Goal: Task Accomplishment & Management: Manage account settings

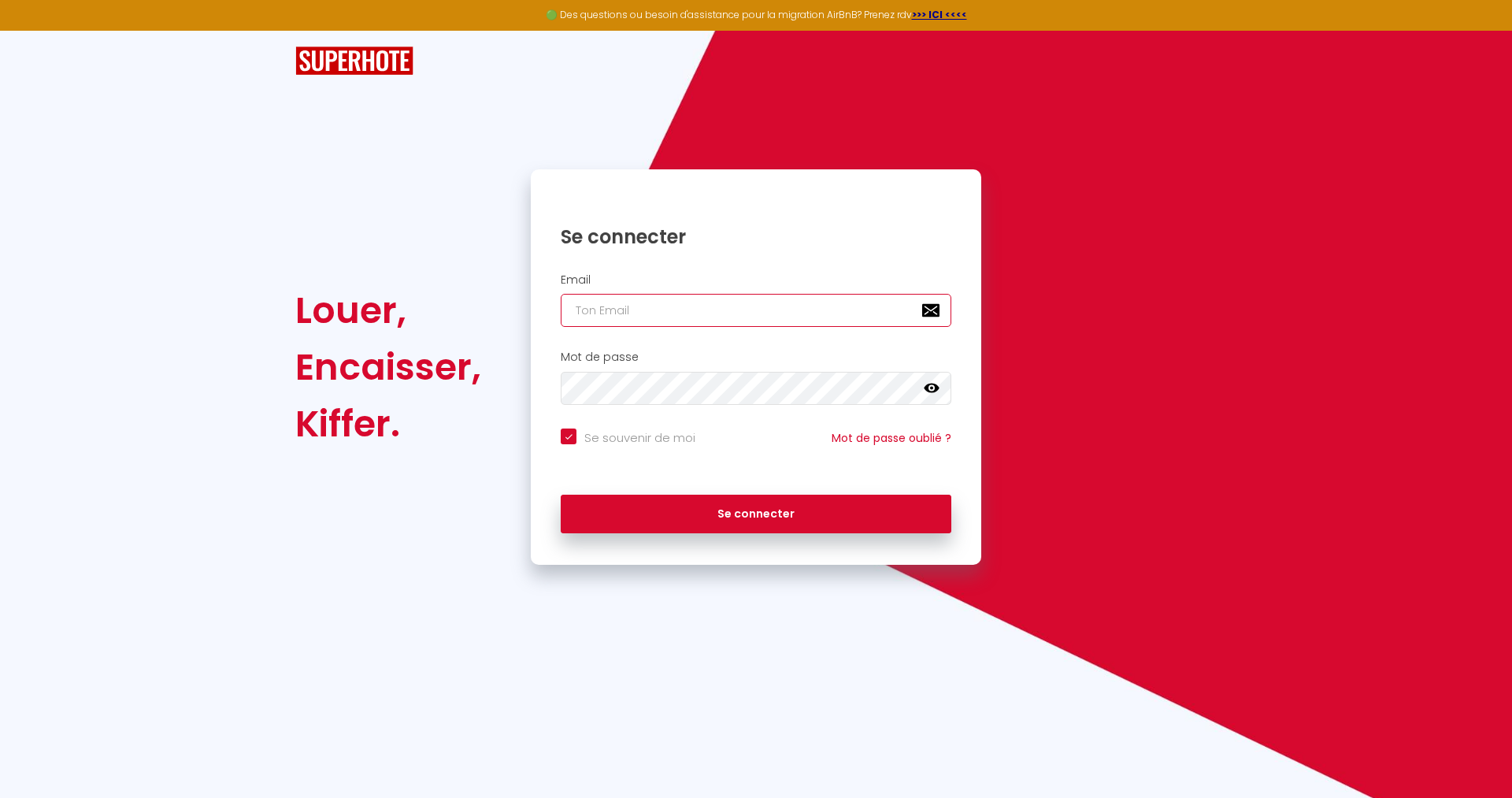
click at [570, 308] on input "email" at bounding box center [756, 310] width 391 height 34
type input "[EMAIL_ADDRESS][DOMAIN_NAME]"
checkbox input "true"
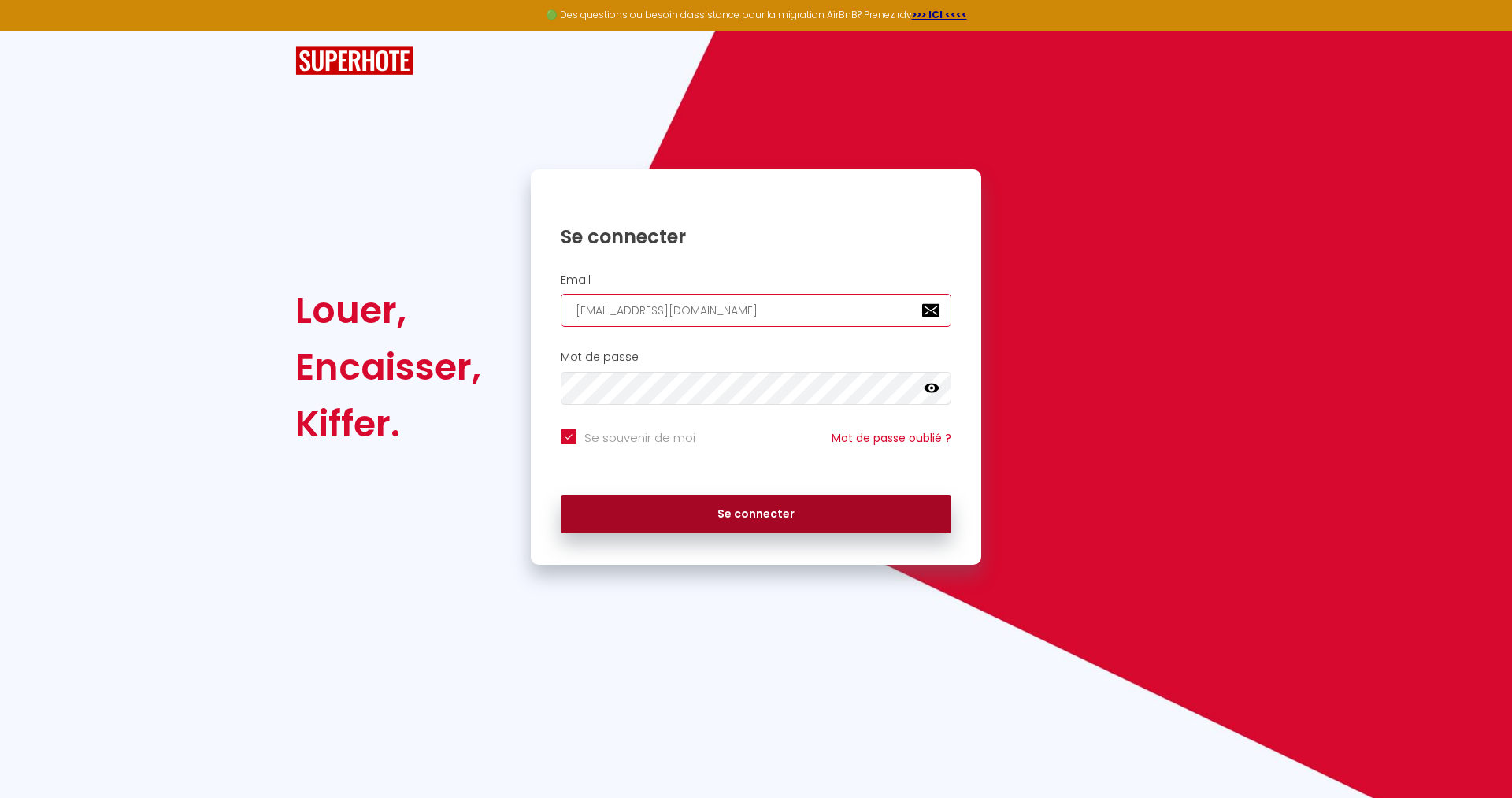
type input "[EMAIL_ADDRESS][DOMAIN_NAME]"
click at [666, 520] on button "Se connecter" at bounding box center [756, 513] width 391 height 39
checkbox input "true"
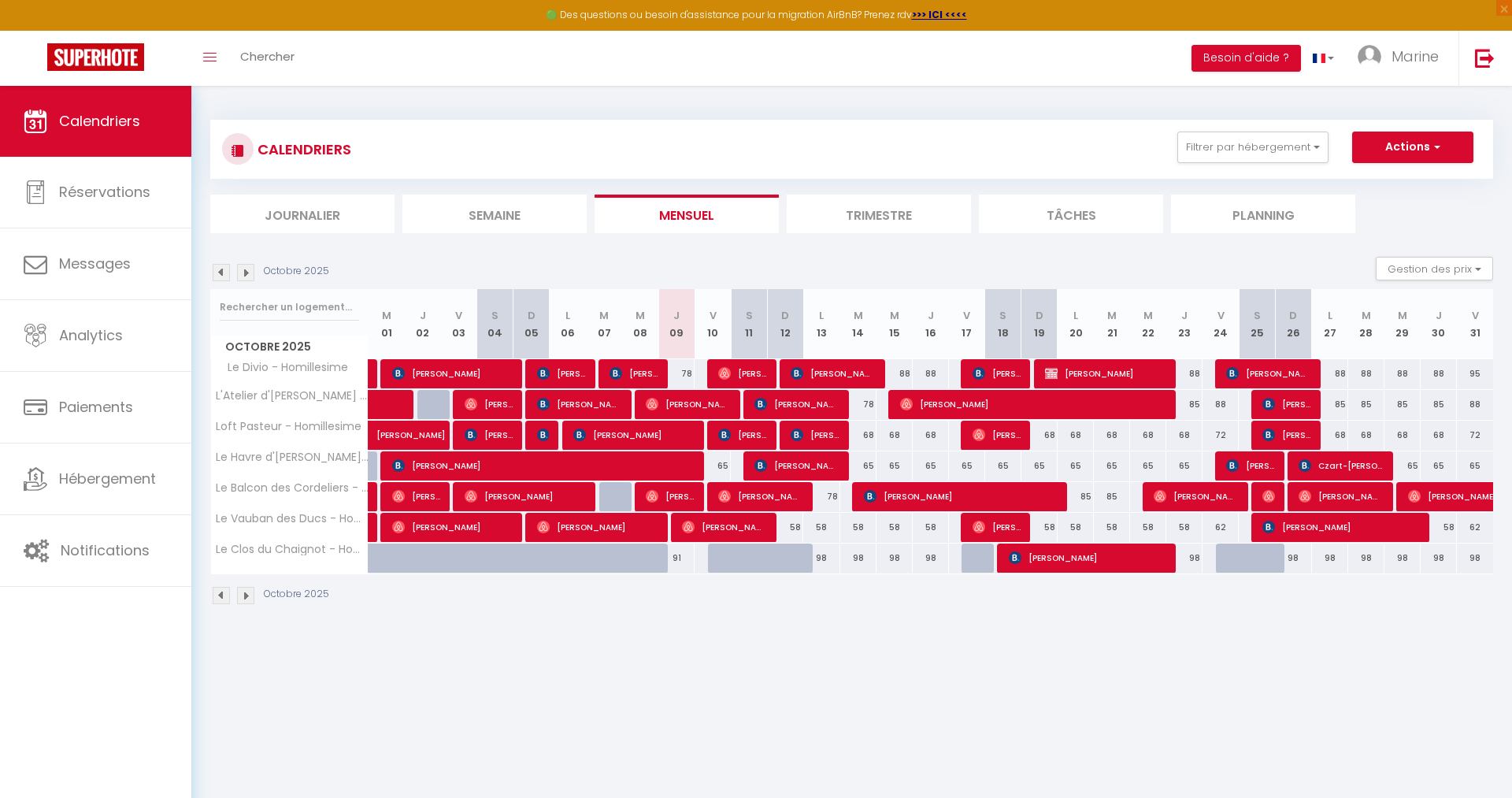
click at [899, 227] on li "Trimestre" at bounding box center [879, 214] width 184 height 38
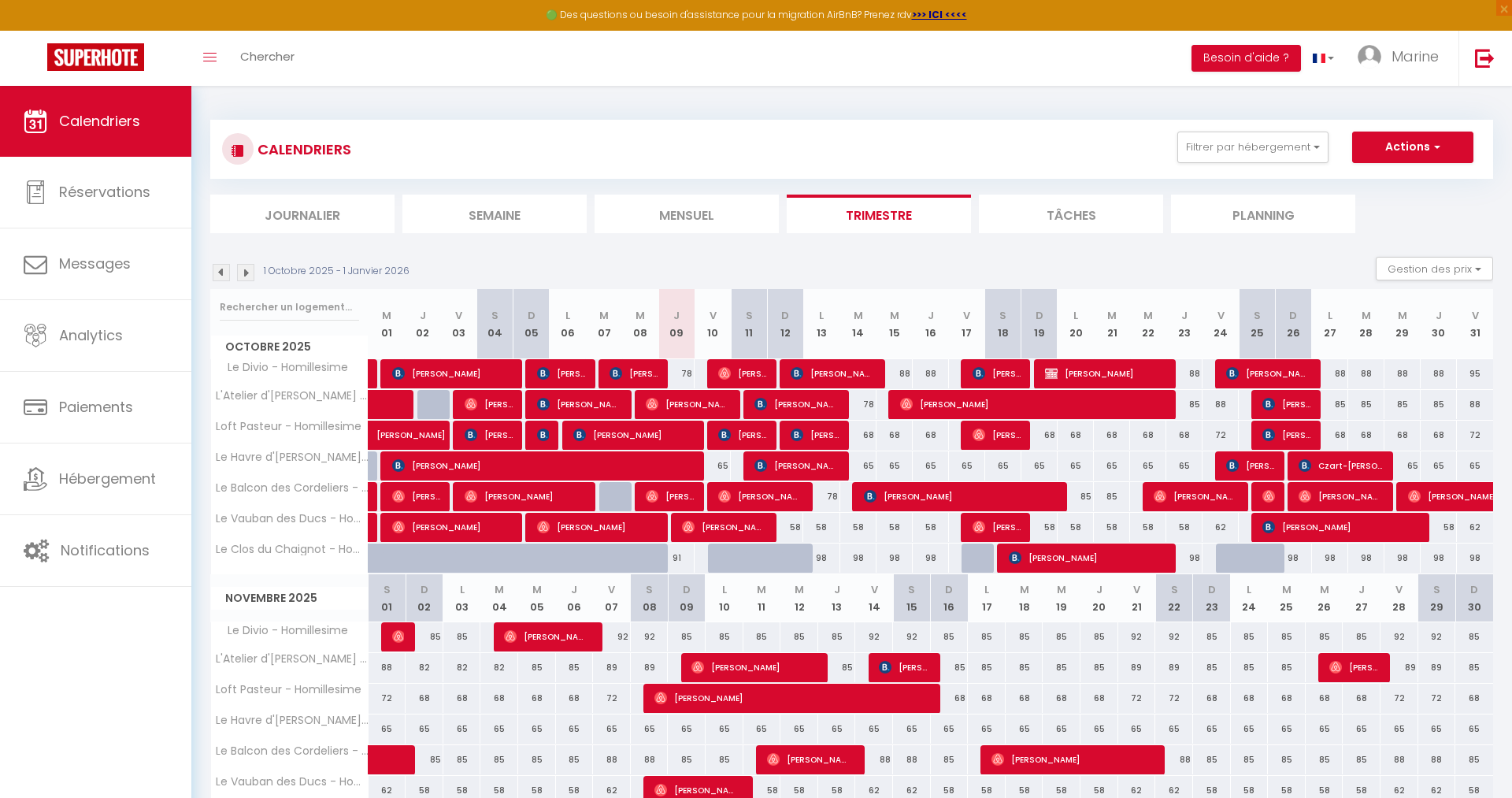
click at [687, 373] on div "78" at bounding box center [676, 374] width 36 height 29
type input "78"
type input "Jeu 09 Octobre 2025"
type input "Ven 10 Octobre 2025"
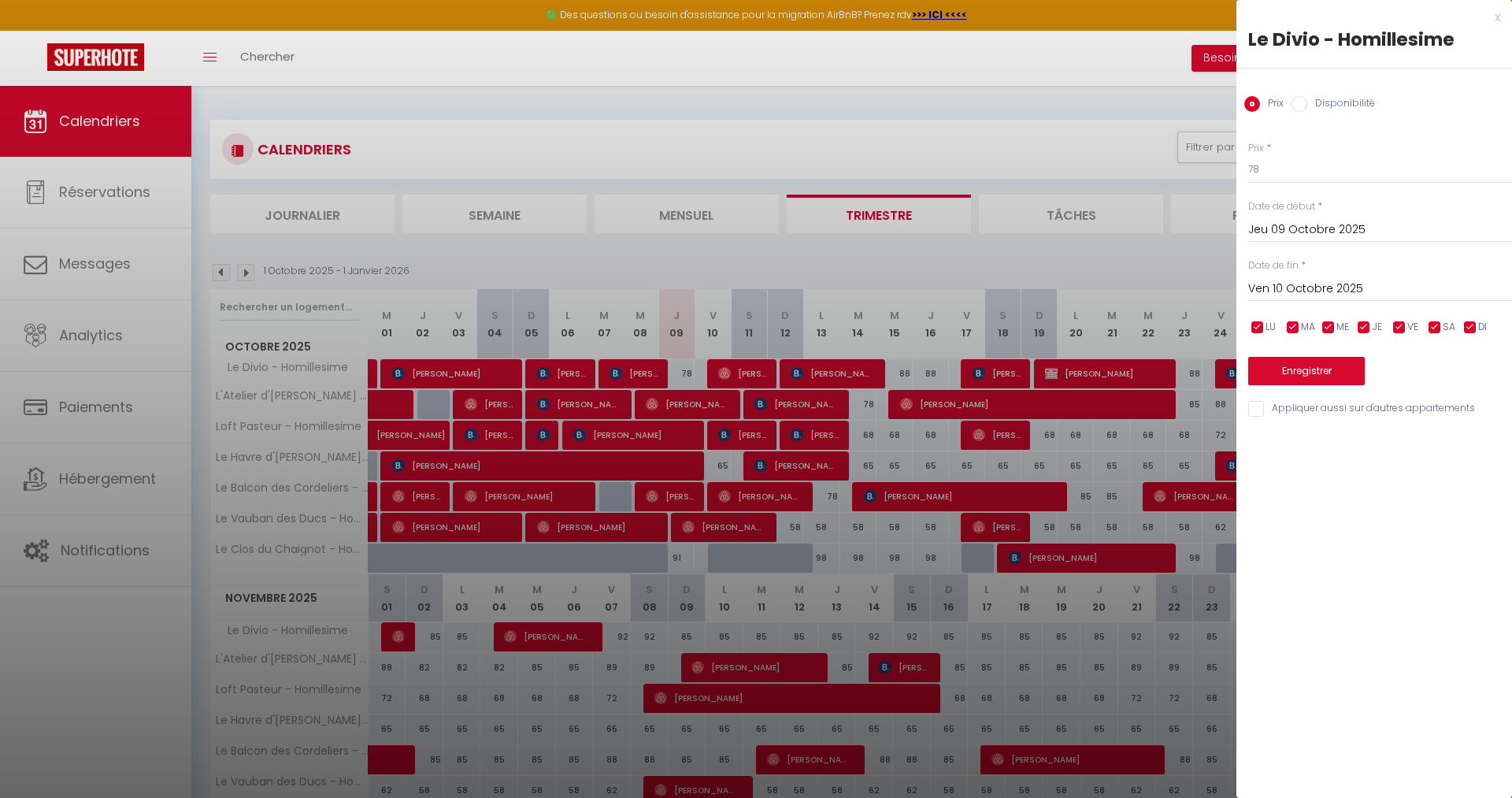
click at [1340, 93] on div "Prix Disponibilité" at bounding box center [1375, 95] width 276 height 53
click at [1338, 104] on label "Disponibilité" at bounding box center [1341, 104] width 68 height 17
click at [1308, 104] on input "Disponibilité" at bounding box center [1299, 103] width 15 height 15
radio input "true"
radio input "false"
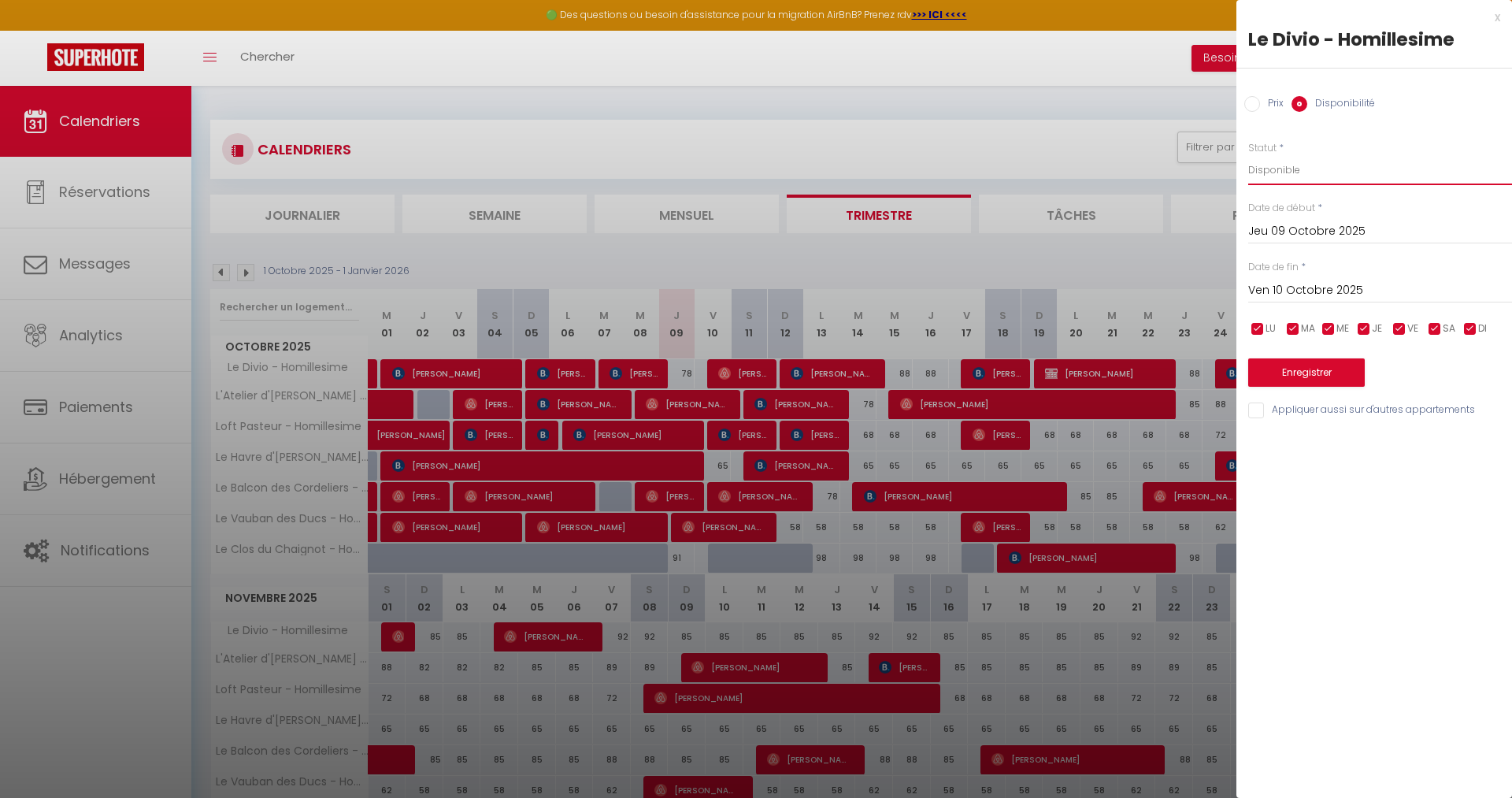
click at [1249, 155] on select "Disponible Indisponible" at bounding box center [1380, 170] width 263 height 30
select select "0"
click option "Indisponible" at bounding box center [0, 0] width 0 height 0
click at [1278, 372] on button "Enregistrer" at bounding box center [1307, 373] width 117 height 29
